Goal: Information Seeking & Learning: Learn about a topic

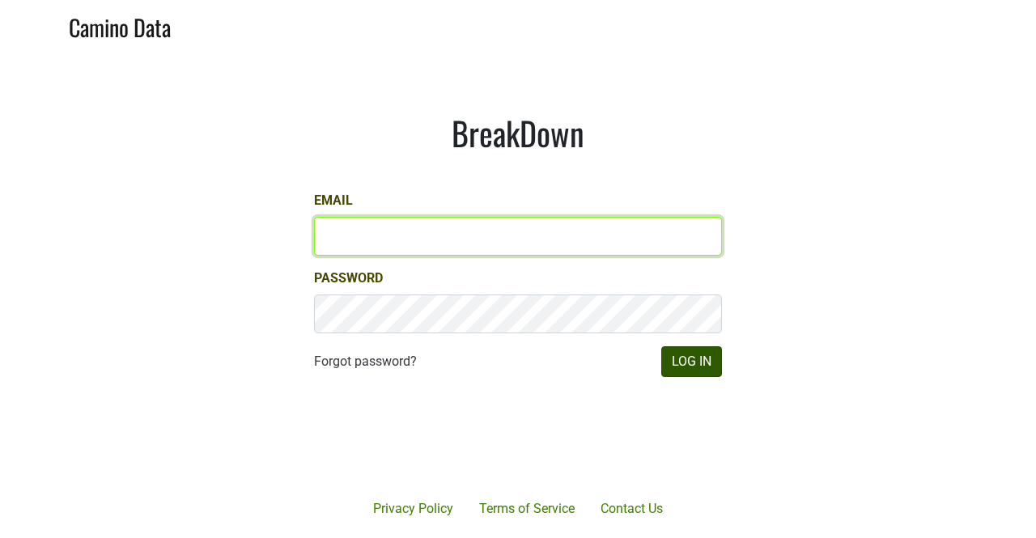
type input "[PERSON_NAME][EMAIL_ADDRESS][DOMAIN_NAME]"
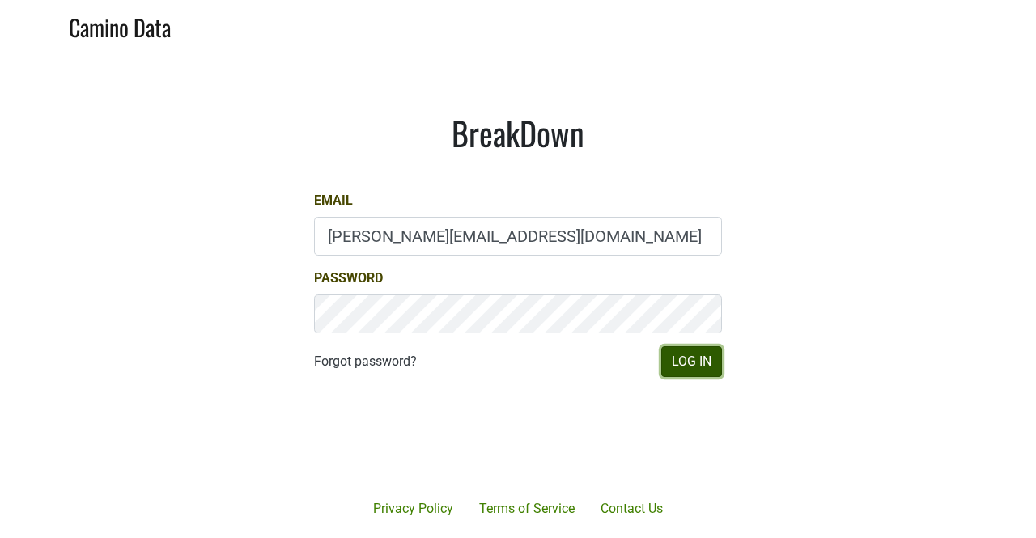
click at [692, 363] on button "Log In" at bounding box center [691, 361] width 61 height 31
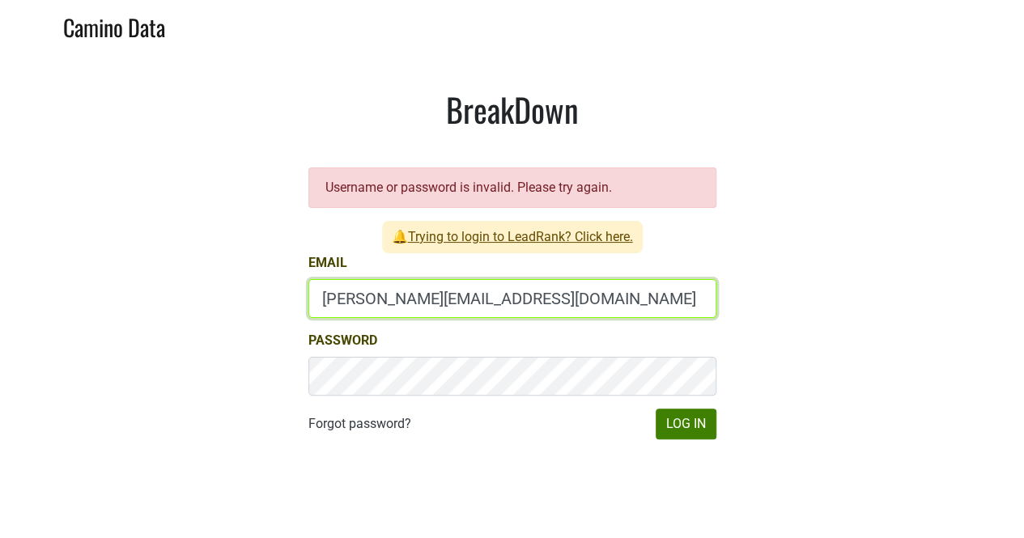
drag, startPoint x: 346, startPoint y: 299, endPoint x: 314, endPoint y: 299, distance: 32.4
click at [314, 299] on input "mary@mt.wine" at bounding box center [512, 298] width 408 height 39
click at [322, 301] on input "depletions@mt.wine" at bounding box center [512, 298] width 408 height 39
type input "depletions@mt.wine"
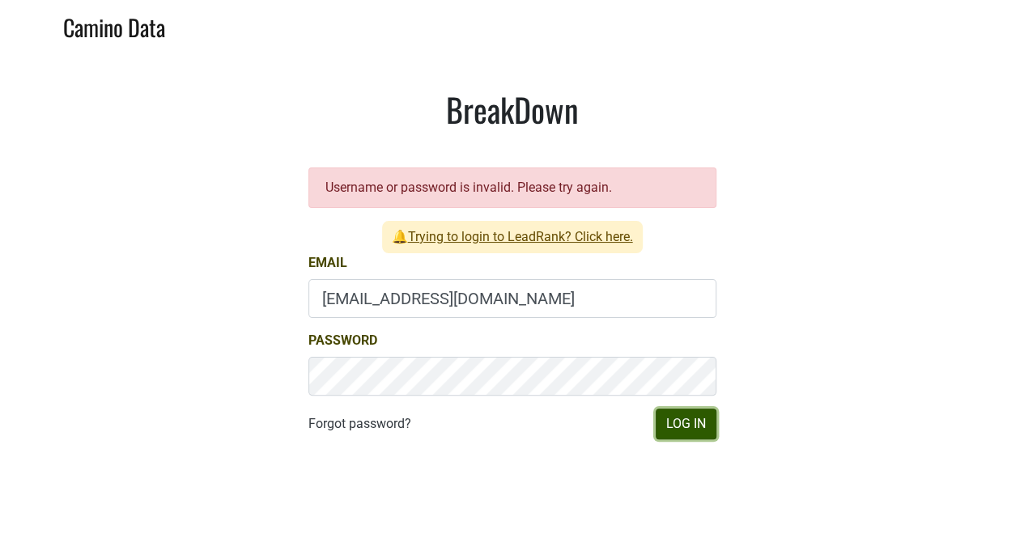
click at [682, 419] on button "Log In" at bounding box center [686, 424] width 61 height 31
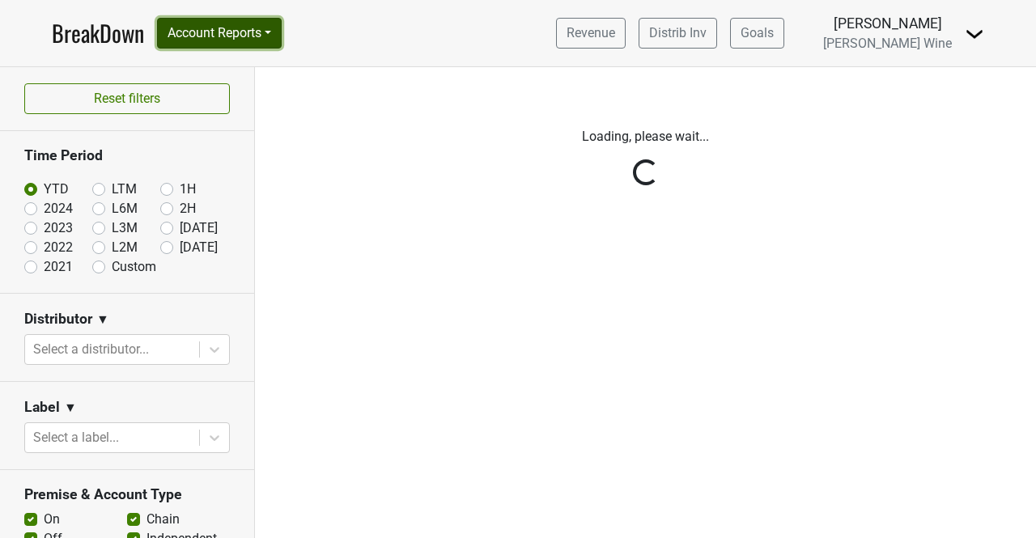
click at [197, 36] on button "Account Reports" at bounding box center [219, 33] width 125 height 31
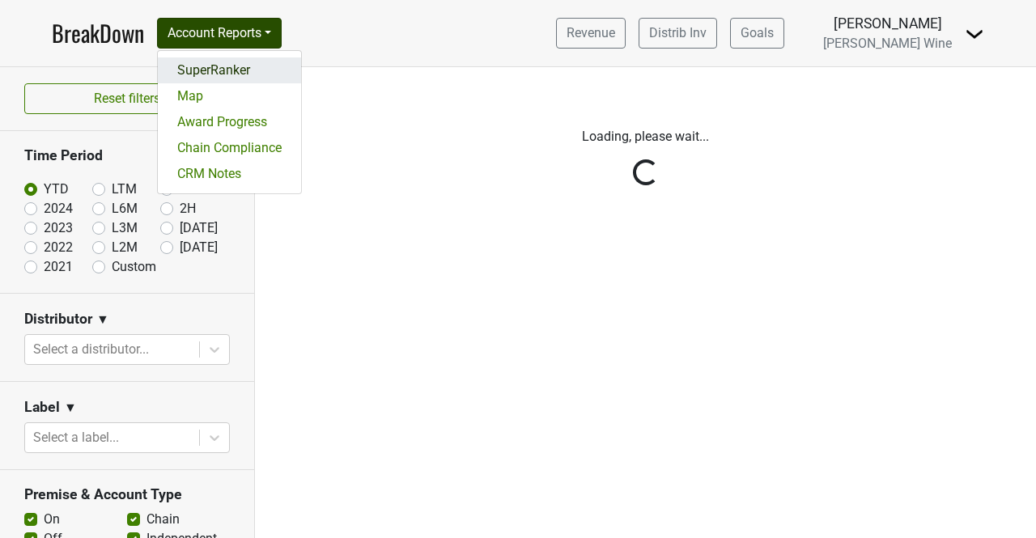
click at [197, 74] on link "SuperRanker" at bounding box center [229, 70] width 143 height 26
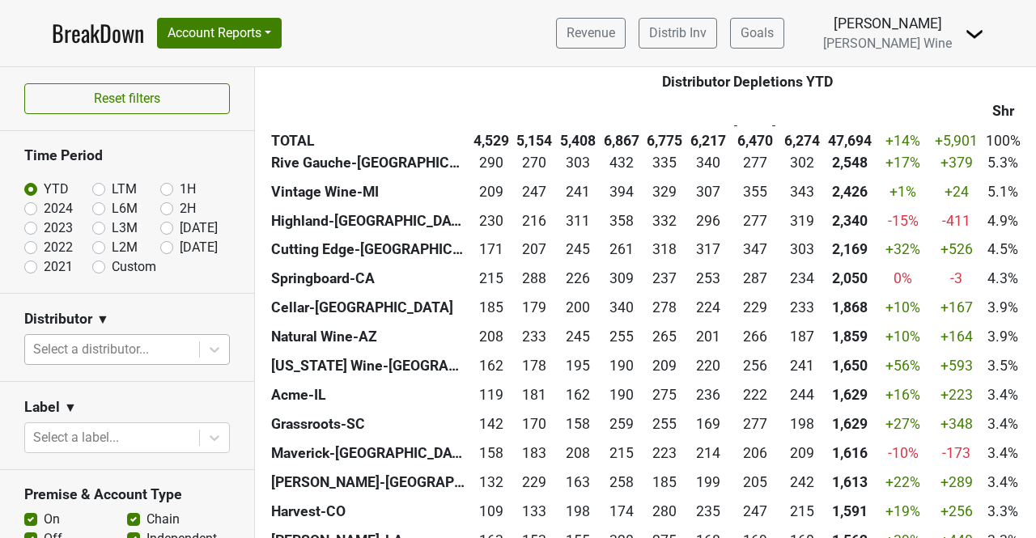
click at [144, 344] on div at bounding box center [112, 349] width 158 height 23
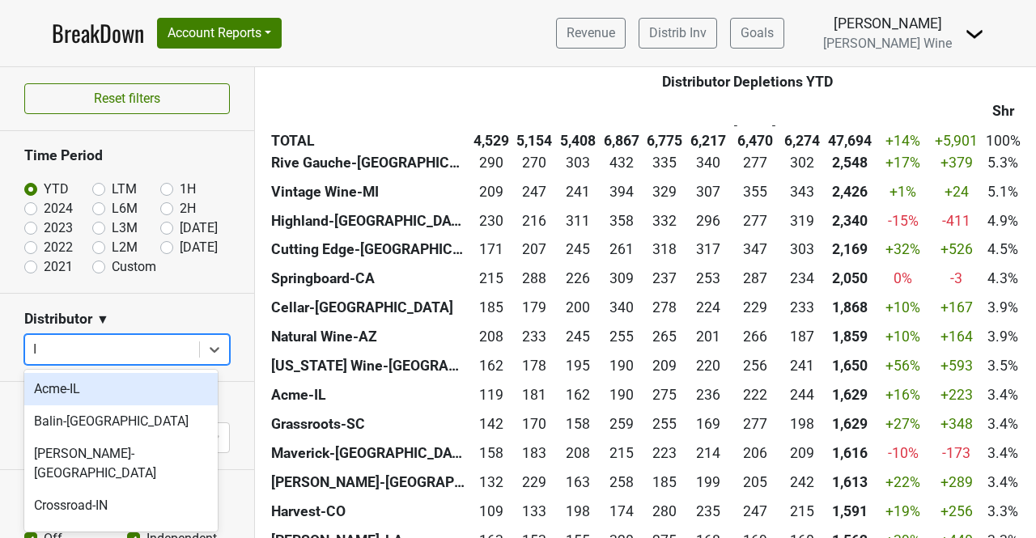
type input "ID"
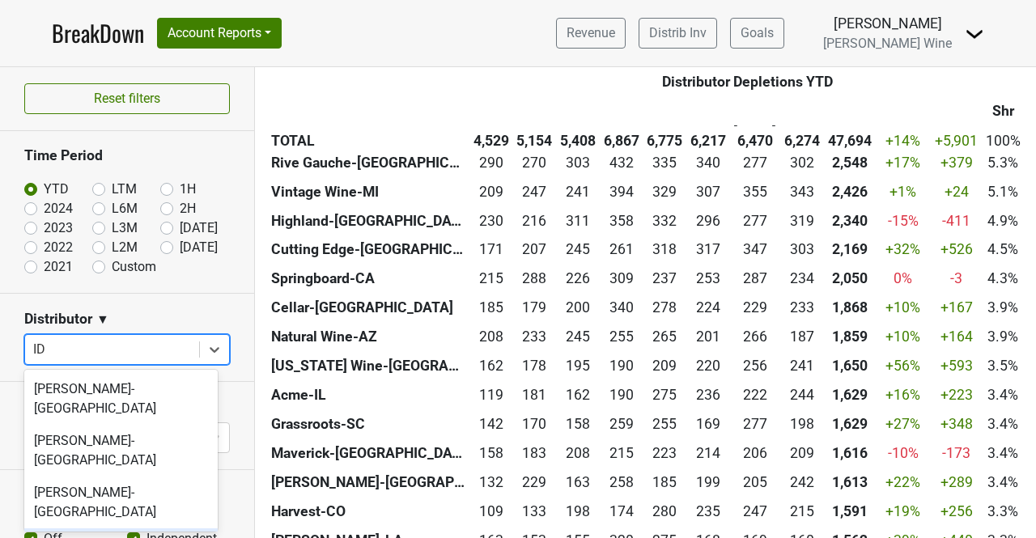
scroll to position [6, 0]
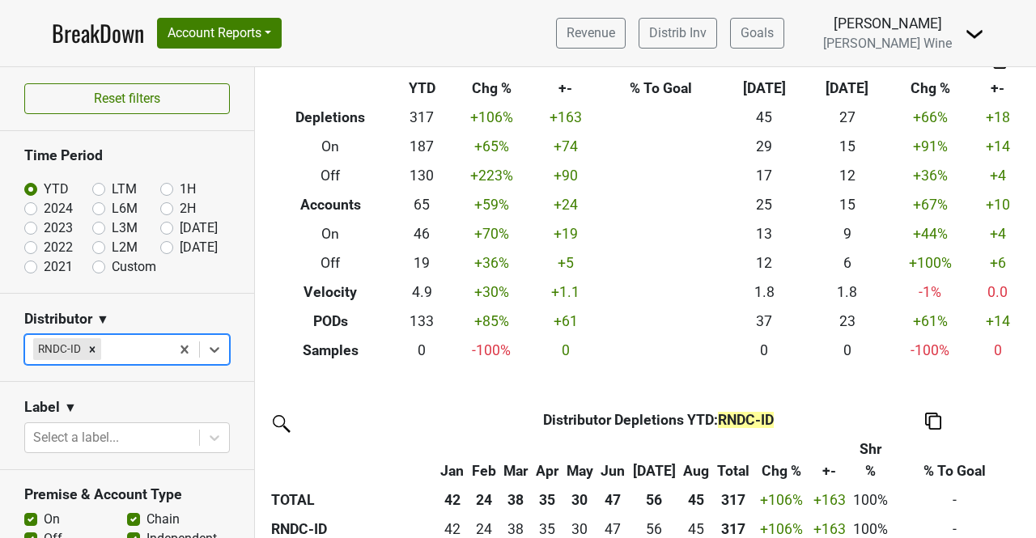
scroll to position [0, 0]
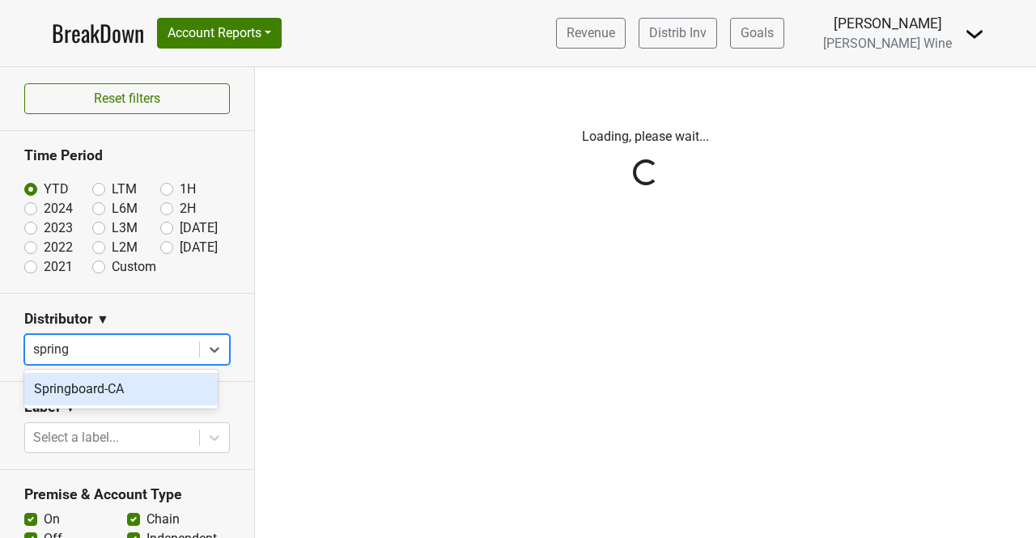
type input "springb"
click at [129, 387] on div "Springboard-CA" at bounding box center [120, 389] width 193 height 32
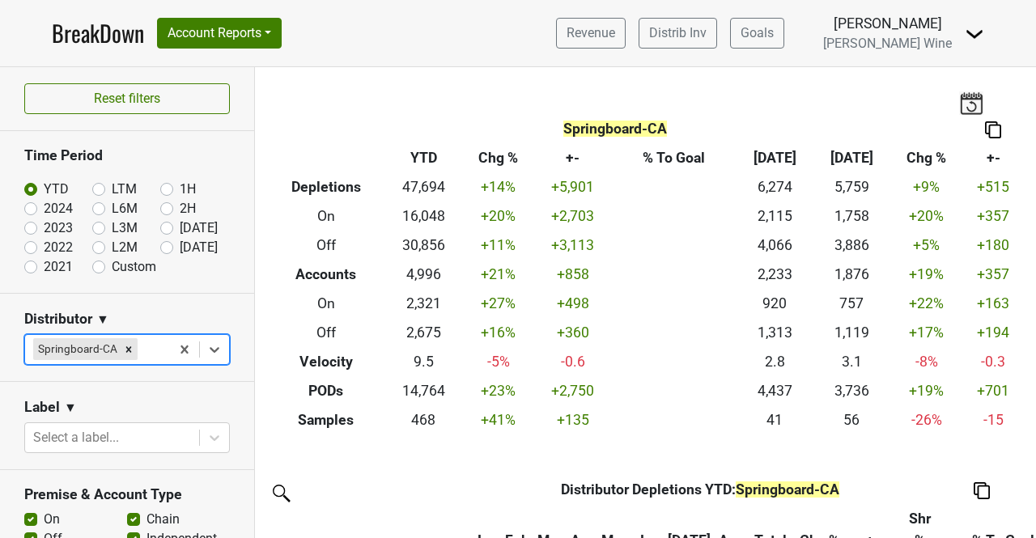
click at [147, 342] on div at bounding box center [151, 349] width 21 height 23
type input "\"
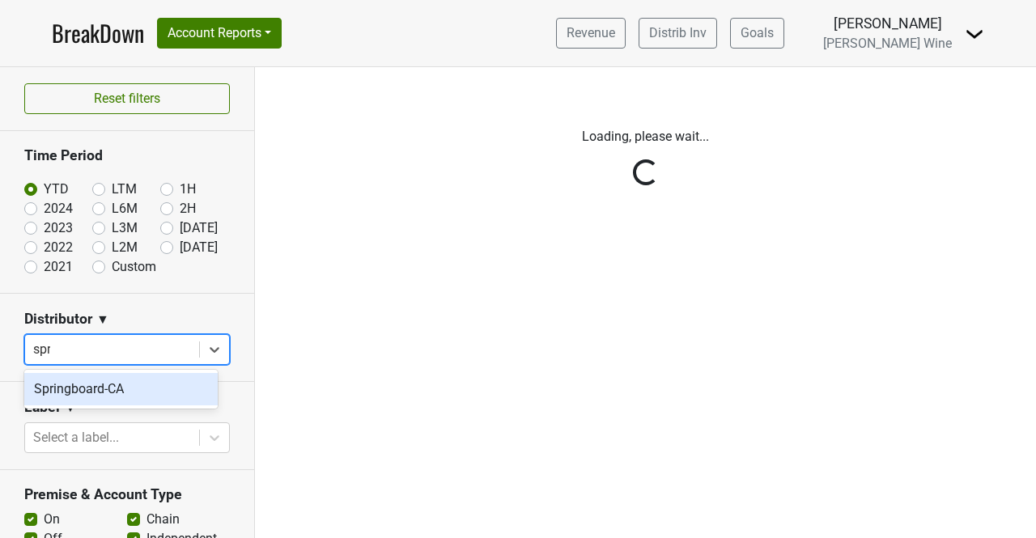
type input "sprin"
click at [90, 391] on div "Springboard-CA" at bounding box center [120, 389] width 193 height 32
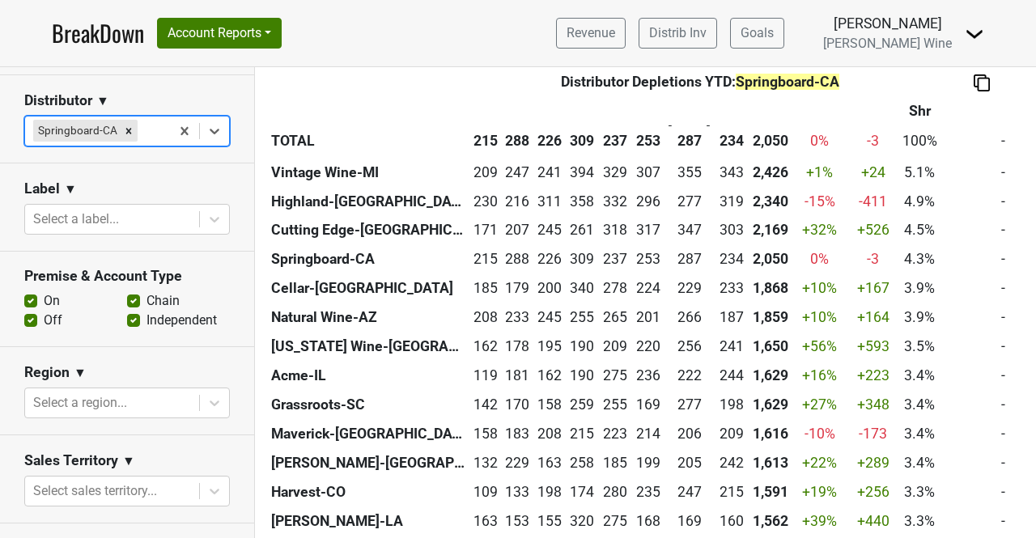
scroll to position [515, 0]
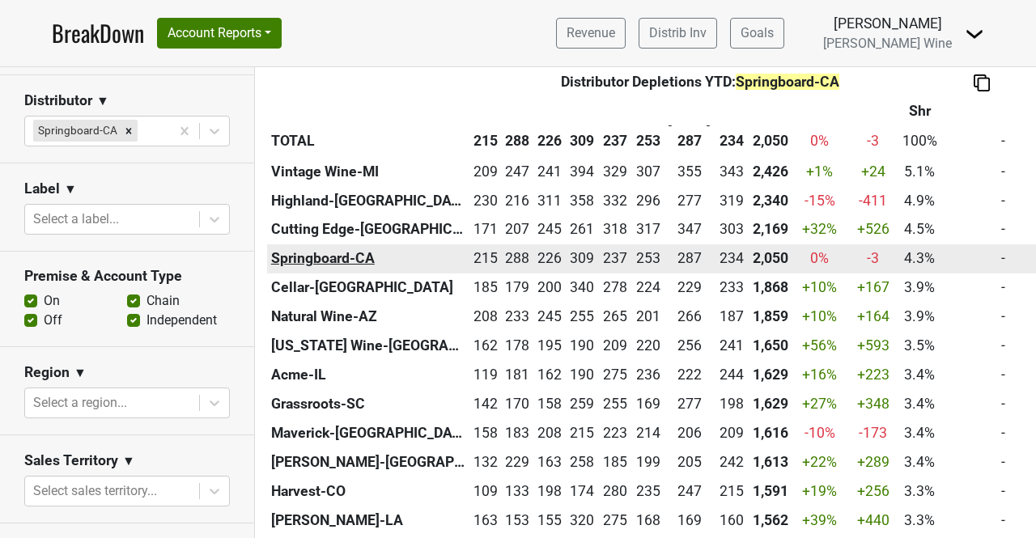
click at [337, 255] on th "Springboard-CA" at bounding box center [368, 258] width 202 height 29
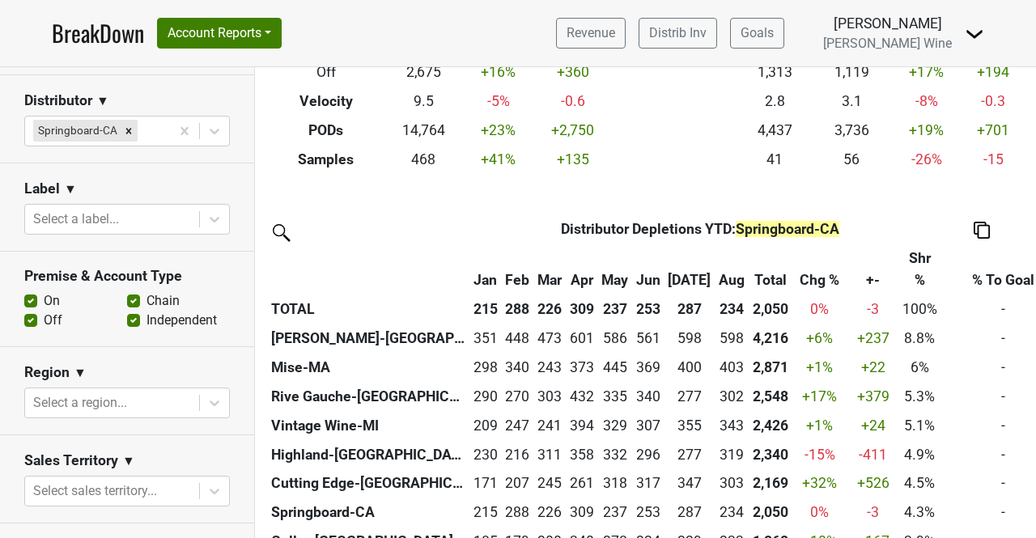
scroll to position [261, 0]
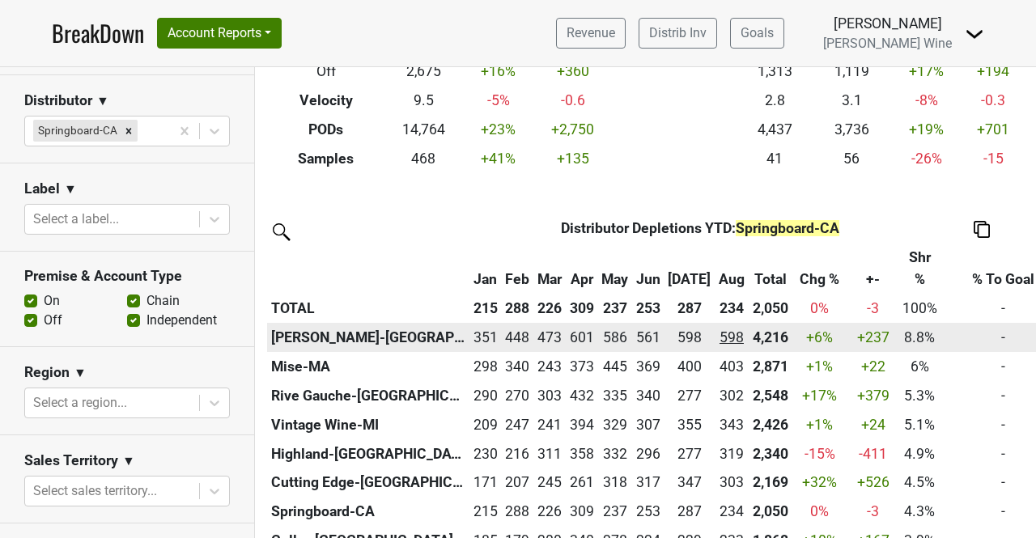
click at [719, 337] on div "598 598" at bounding box center [732, 337] width 26 height 21
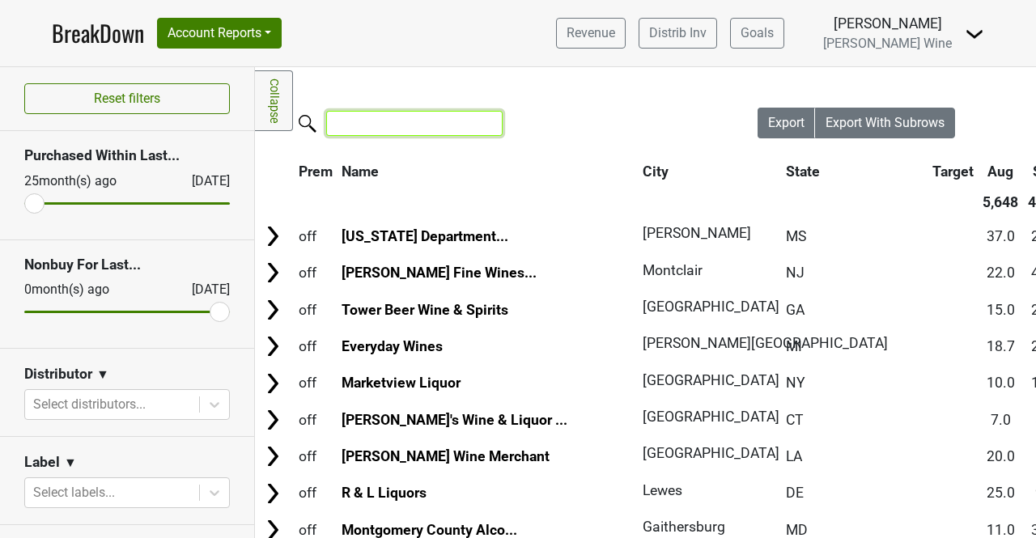
click at [424, 120] on input "search" at bounding box center [414, 123] width 176 height 25
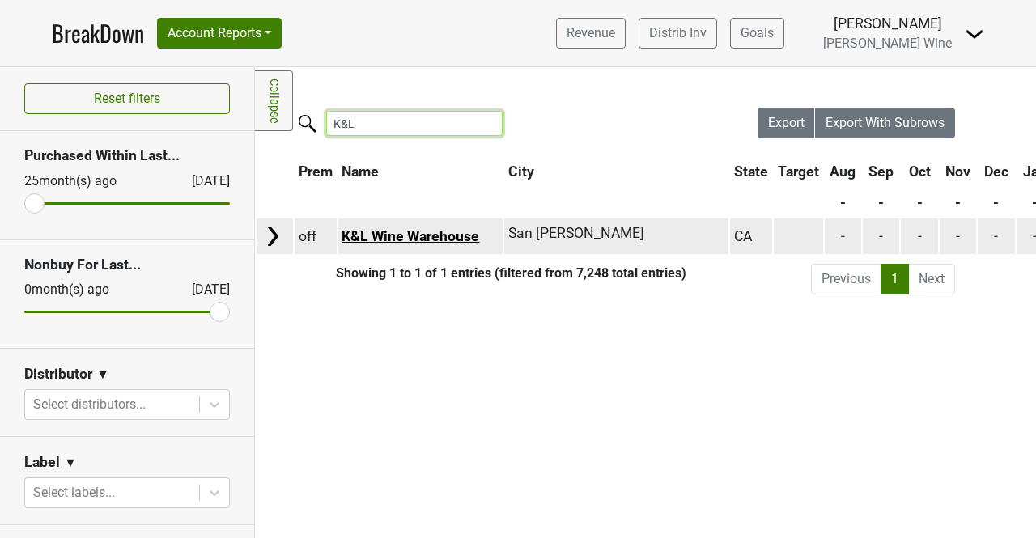
type input "K&L"
click at [438, 235] on link "K&L Wine Warehouse" at bounding box center [411, 236] width 138 height 16
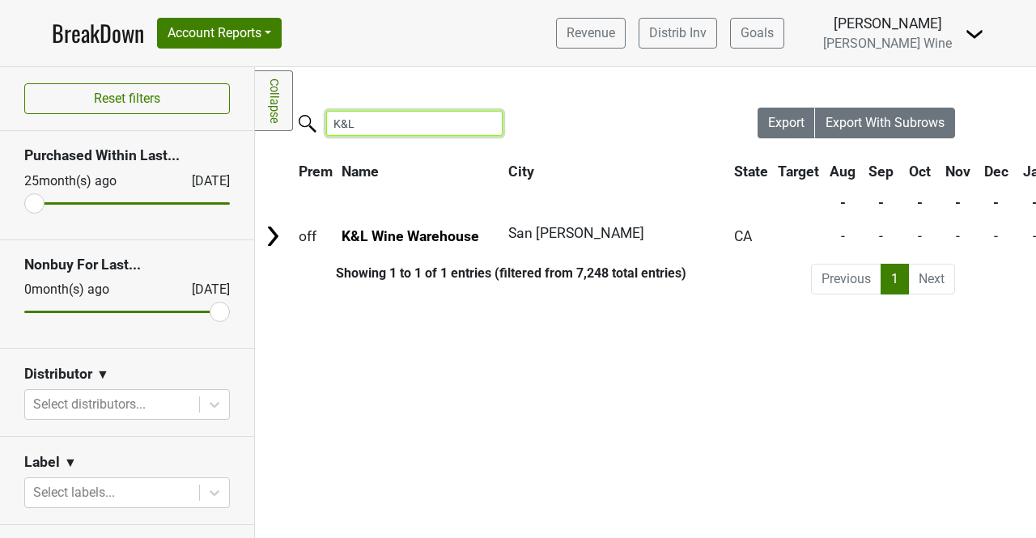
click at [357, 122] on input "K&L" at bounding box center [414, 123] width 176 height 25
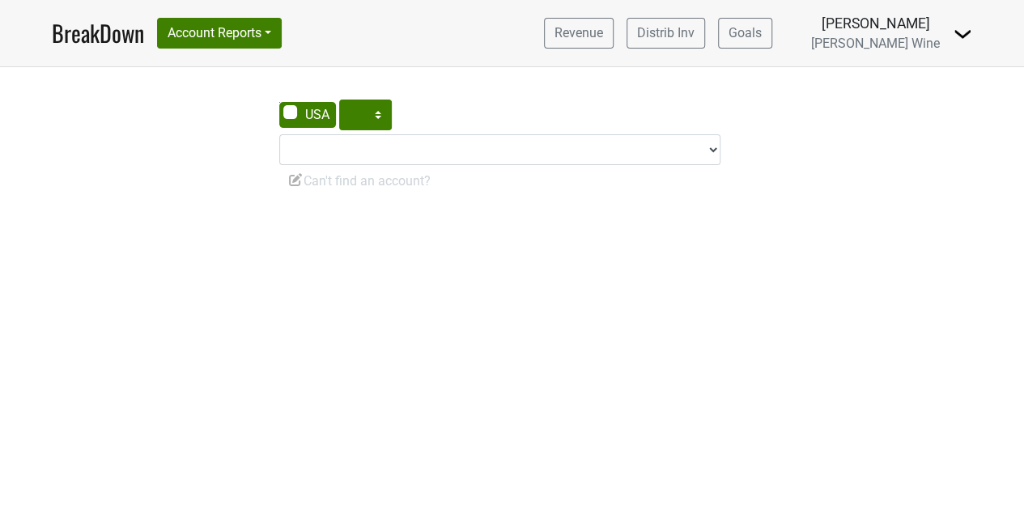
select select "CT"
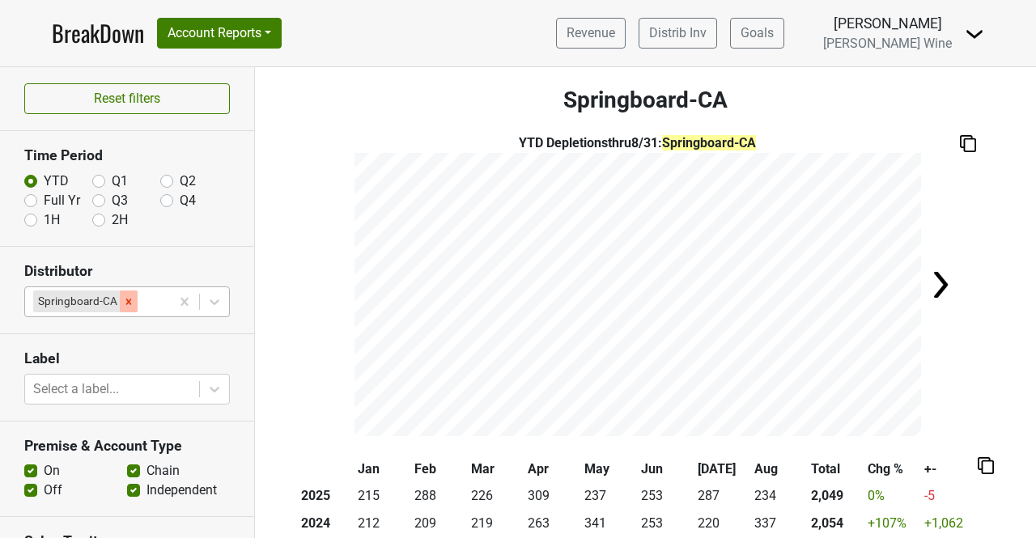
click at [128, 301] on icon "Remove Springboard-CA" at bounding box center [129, 302] width 6 height 6
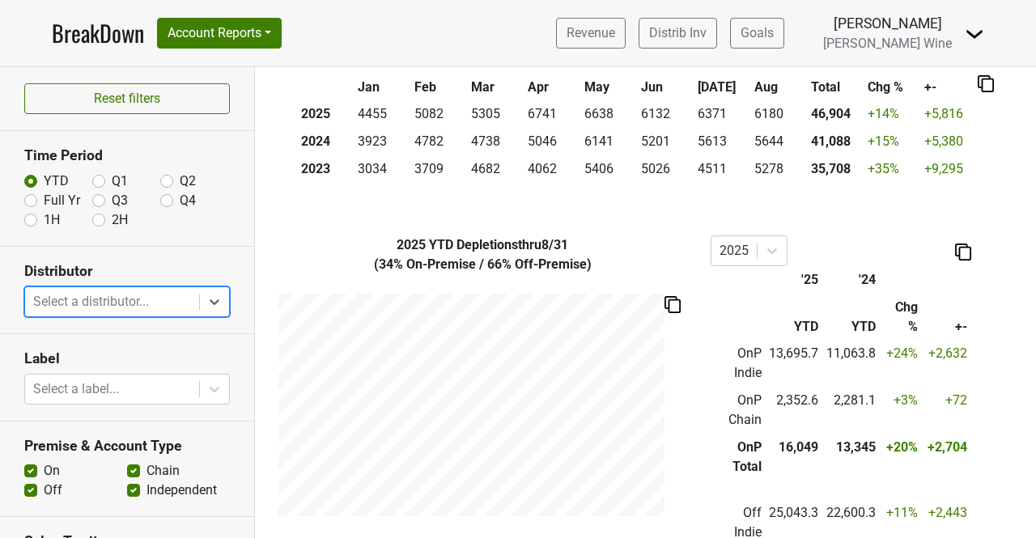
scroll to position [383, 0]
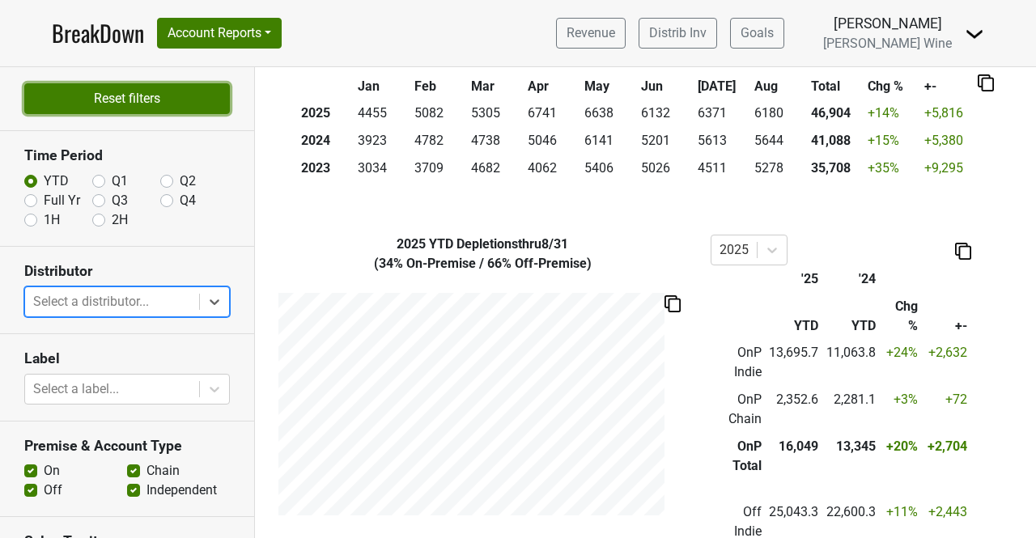
click at [170, 104] on button "Reset filters" at bounding box center [127, 98] width 206 height 31
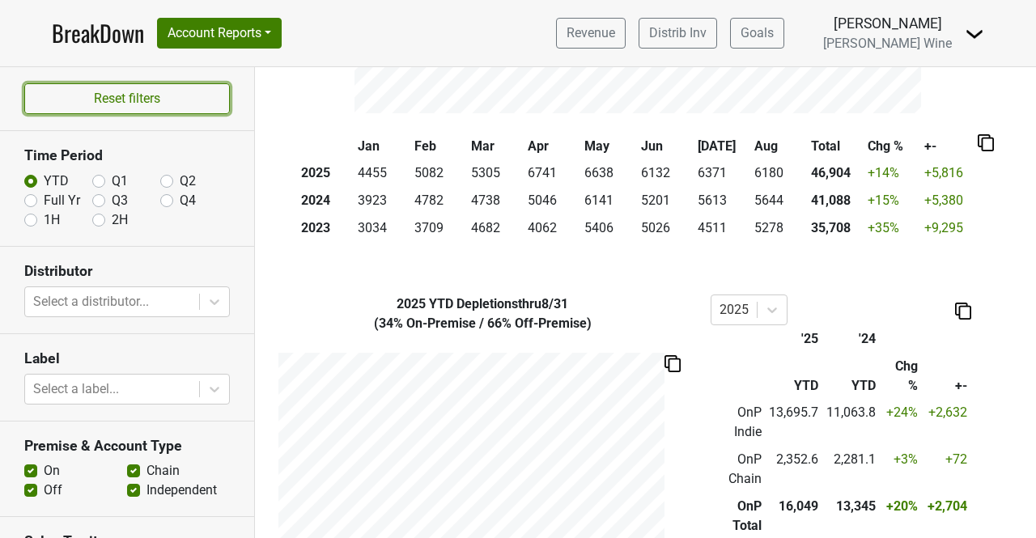
scroll to position [0, 0]
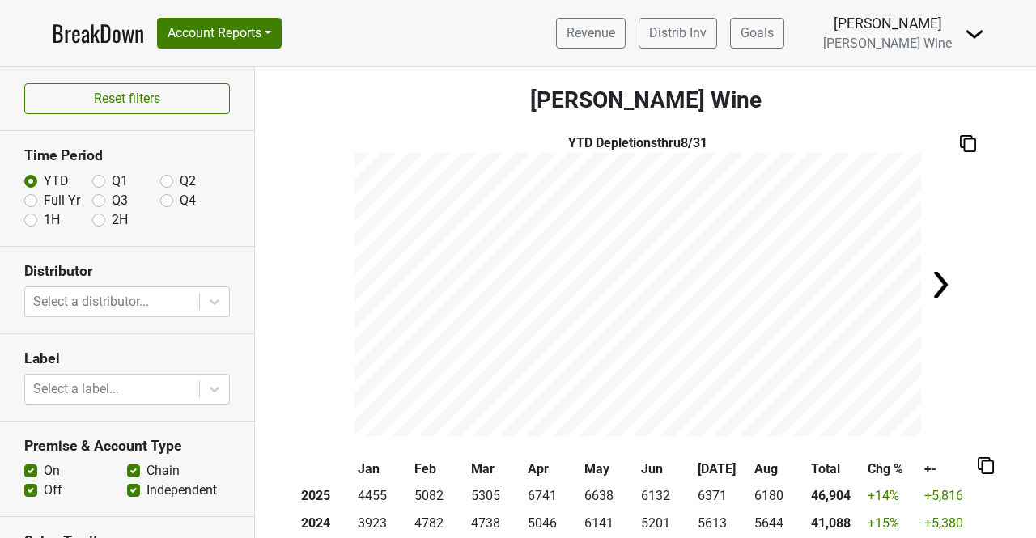
click at [104, 29] on link "BreakDown" at bounding box center [98, 33] width 92 height 34
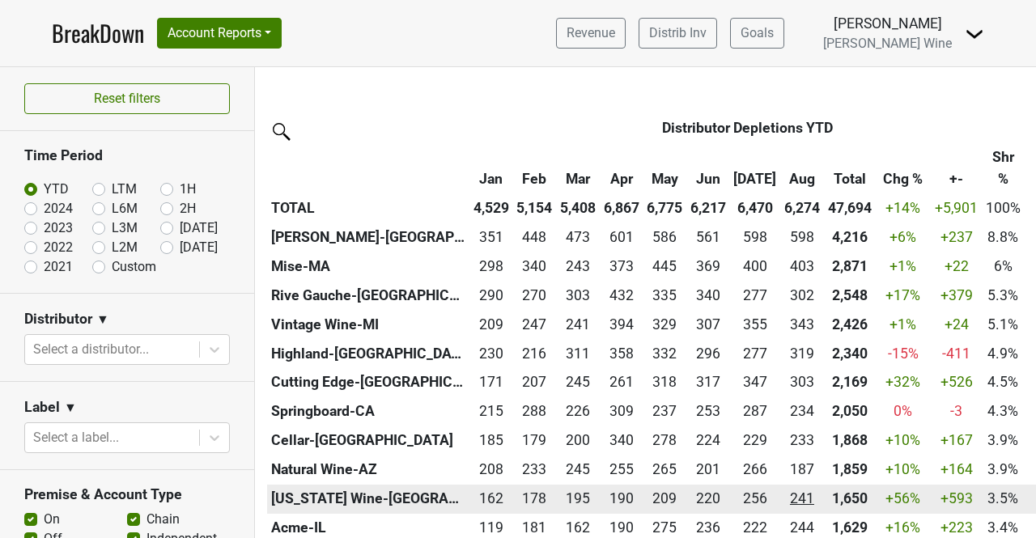
scroll to position [410, 0]
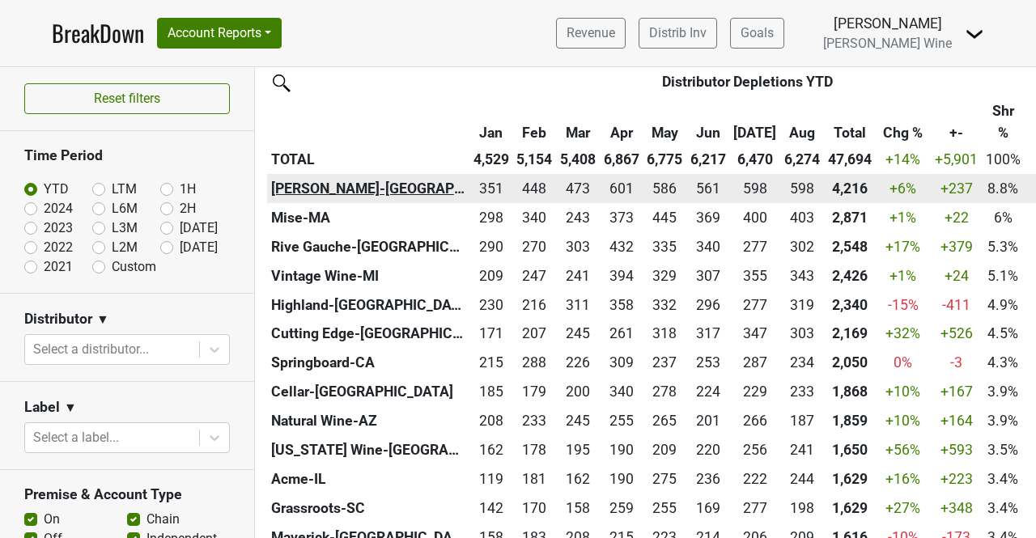
click at [322, 188] on th "[PERSON_NAME]-[GEOGRAPHIC_DATA]" at bounding box center [368, 188] width 202 height 29
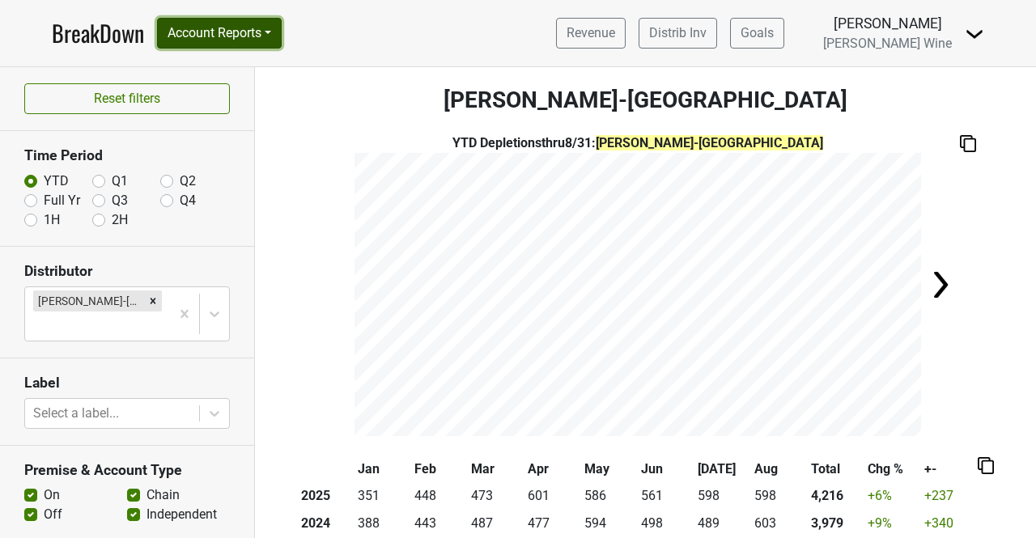
click at [215, 35] on button "Account Reports" at bounding box center [219, 33] width 125 height 31
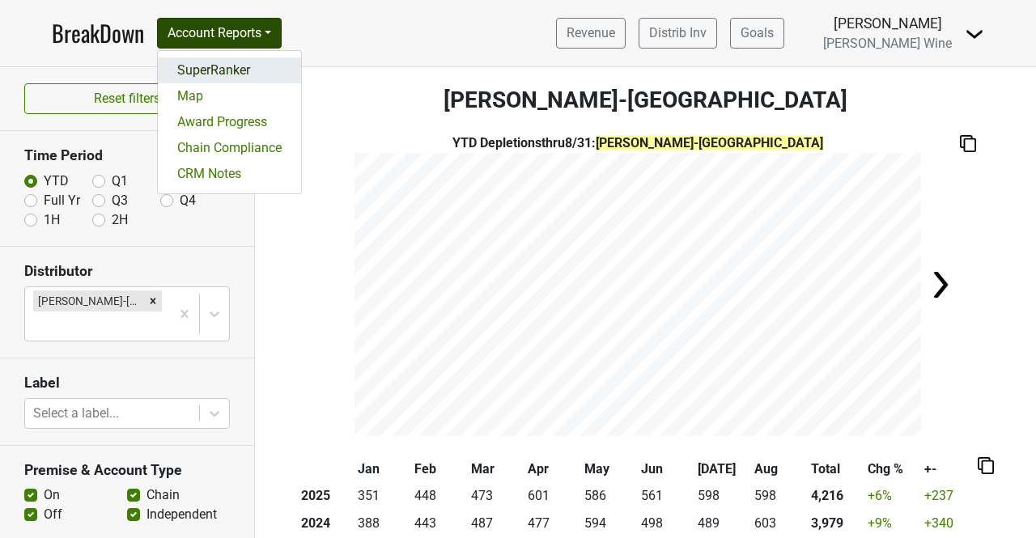
click at [212, 59] on link "SuperRanker" at bounding box center [229, 70] width 143 height 26
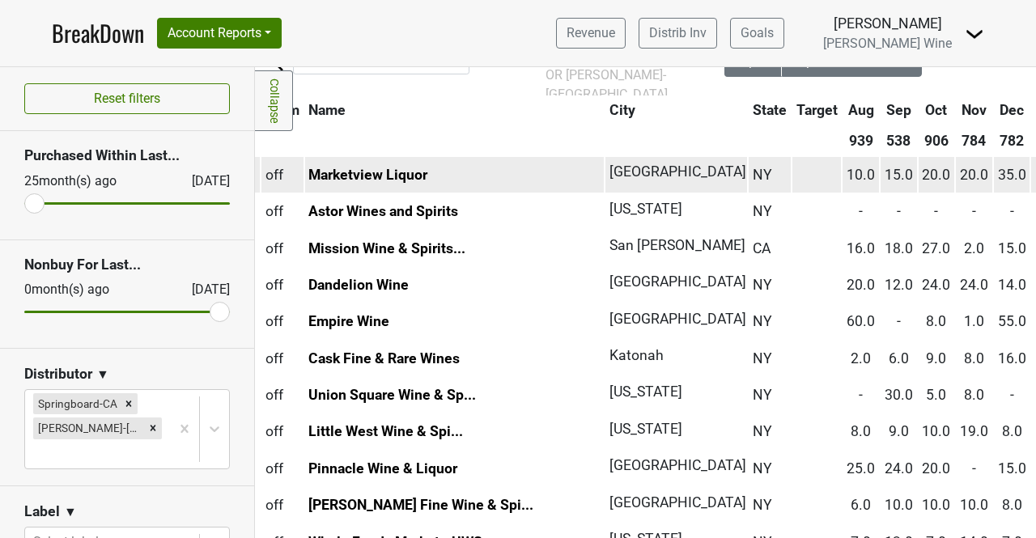
scroll to position [62, 32]
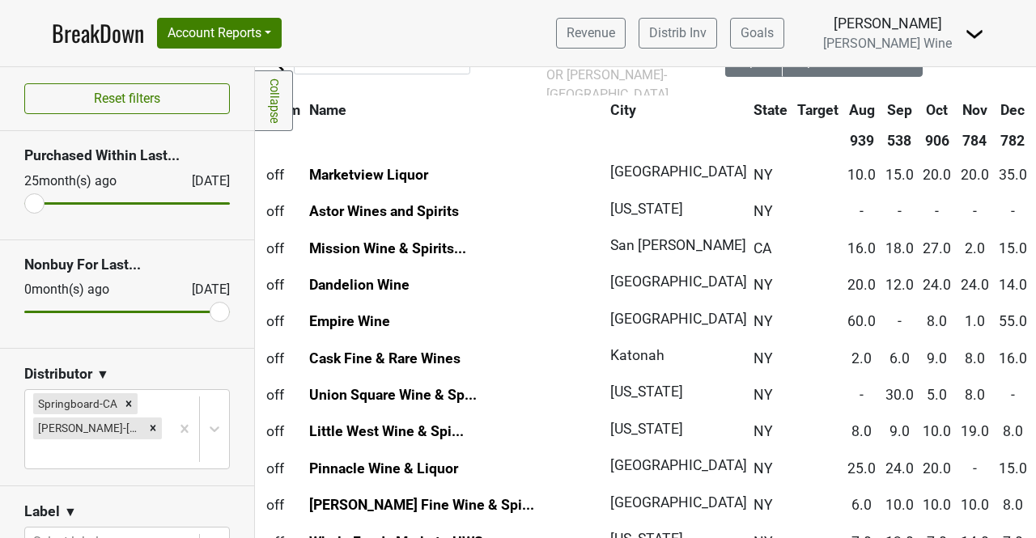
click at [269, 90] on link "Collapse" at bounding box center [274, 100] width 38 height 61
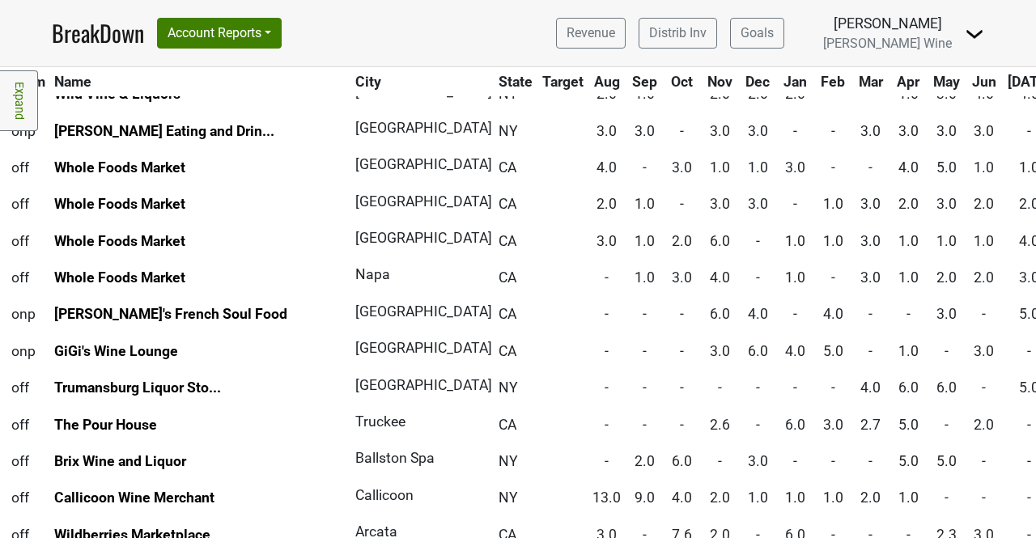
scroll to position [4297, 32]
